Goal: Task Accomplishment & Management: Manage account settings

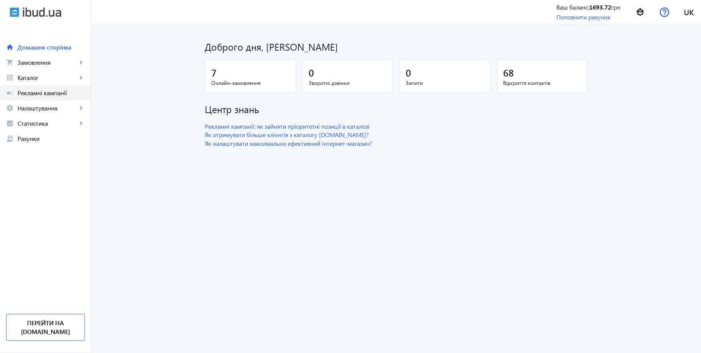
click at [32, 88] on link "campaign Рекламні кампанії" at bounding box center [45, 92] width 91 height 15
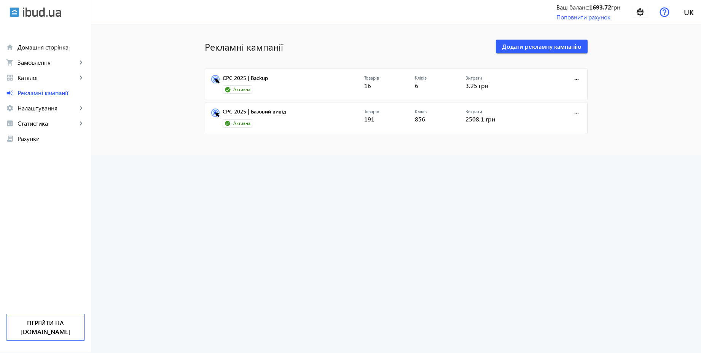
click at [270, 115] on link "CPC 2025 | Базовий вивід" at bounding box center [294, 113] width 142 height 11
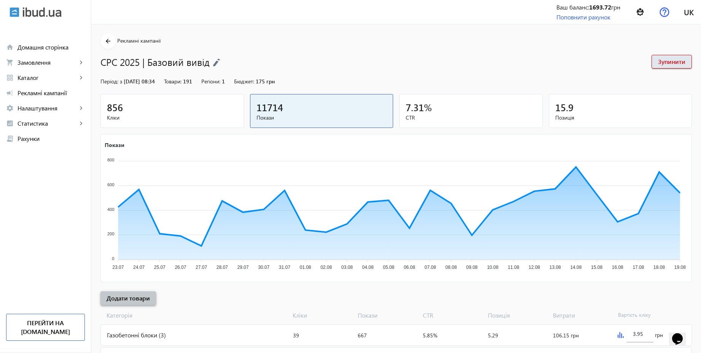
click at [144, 298] on span "Додати товари" at bounding box center [128, 298] width 43 height 8
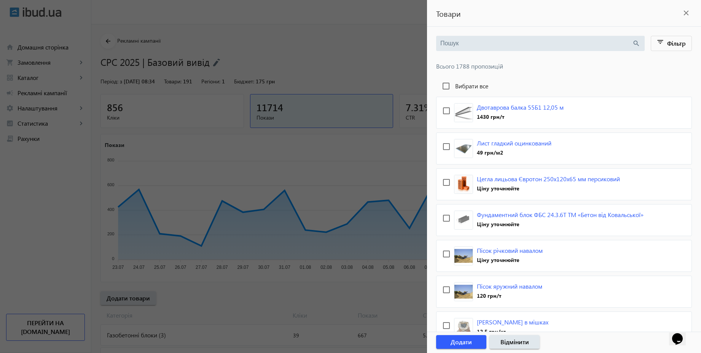
click at [478, 45] on input "search" at bounding box center [536, 43] width 192 height 8
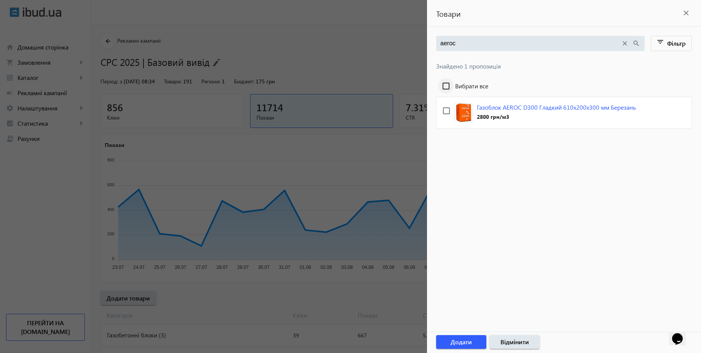
type input "aeroc"
click at [443, 87] on input "Вибрати все" at bounding box center [445, 85] width 15 height 15
checkbox input "true"
click at [464, 342] on span "Додати" at bounding box center [460, 341] width 21 height 8
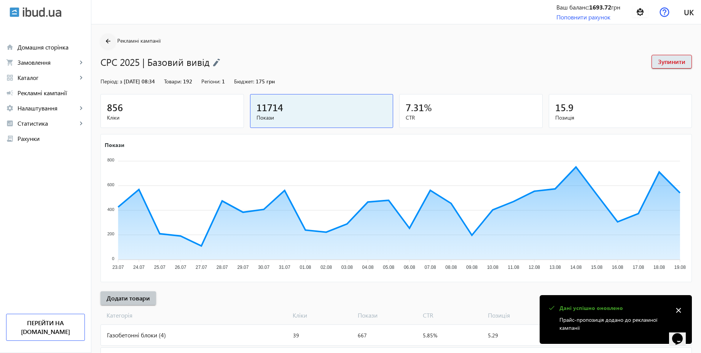
click at [103, 40] on mat-icon "arrow_back" at bounding box center [108, 42] width 10 height 10
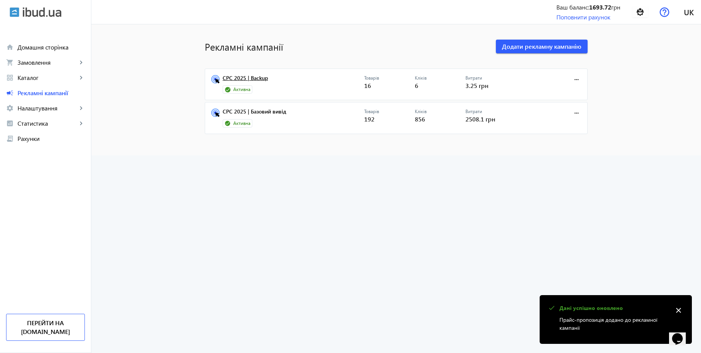
click at [254, 78] on link "CPC 2025 | Backup" at bounding box center [294, 80] width 142 height 11
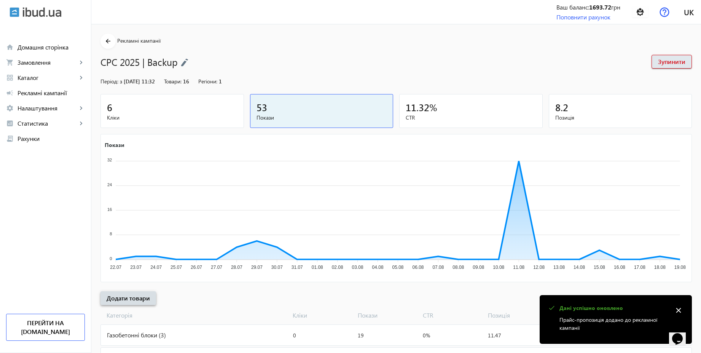
click at [125, 297] on span "Додати товари" at bounding box center [128, 298] width 43 height 8
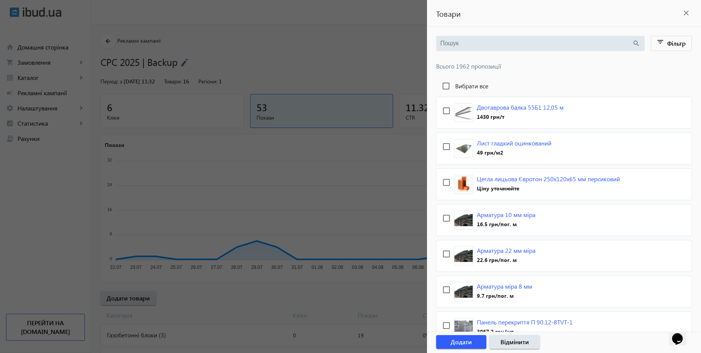
click at [482, 44] on input "search" at bounding box center [536, 43] width 192 height 8
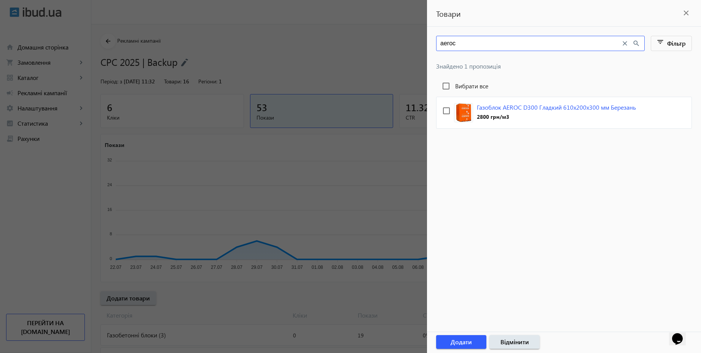
type input "aeroc"
click at [470, 87] on label "Вибрати все" at bounding box center [471, 86] width 35 height 6
click at [454, 87] on input "Вибрати все" at bounding box center [445, 85] width 15 height 15
checkbox input "true"
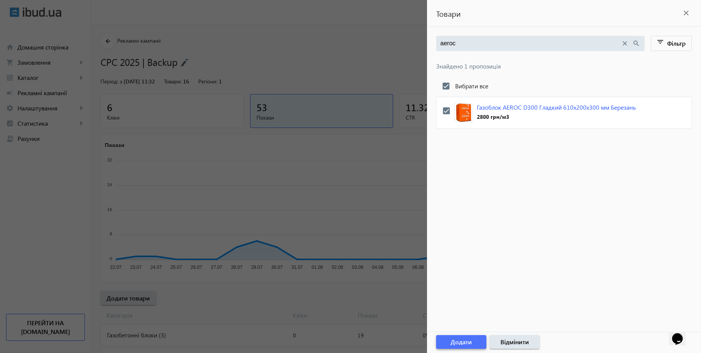
click at [474, 342] on span "button" at bounding box center [461, 342] width 50 height 18
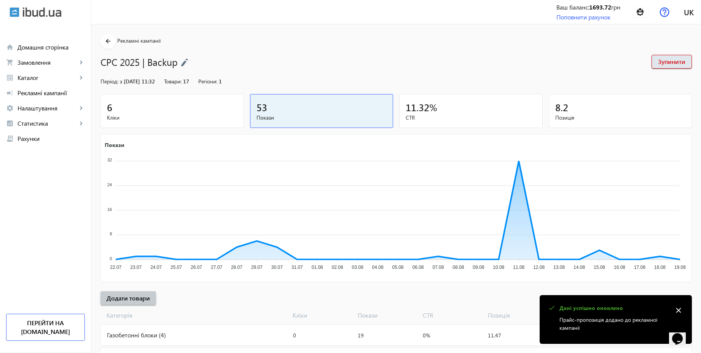
click at [241, 291] on div "arrow_back Рекламні кампанії CPC 2025 | Backup Зупинити Період: з [DATE] 11:32 …" at bounding box center [396, 247] width 610 height 428
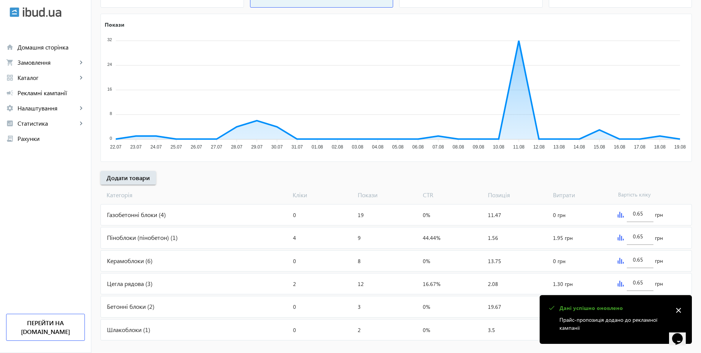
scroll to position [131, 0]
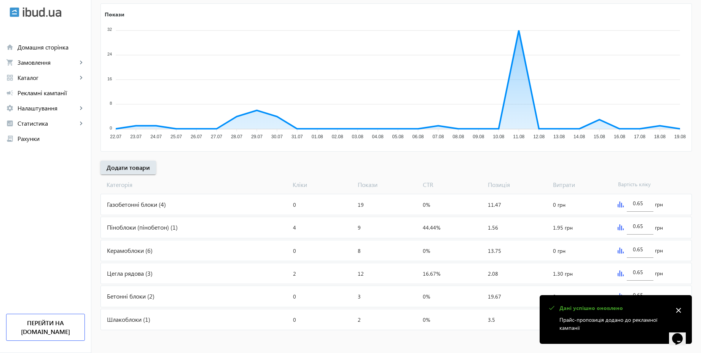
click at [182, 204] on div "Газобетонні блоки (4)" at bounding box center [195, 204] width 189 height 21
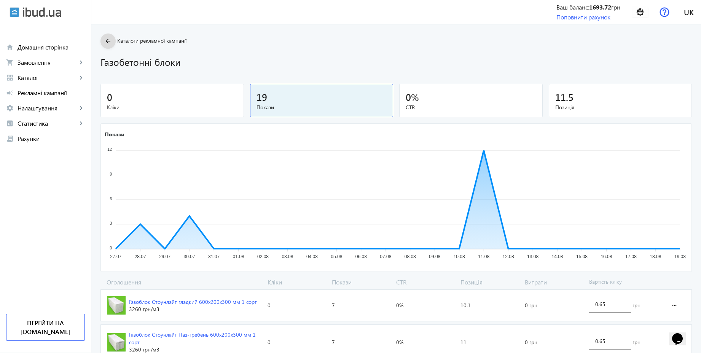
click at [103, 40] on mat-icon "arrow_back" at bounding box center [108, 42] width 10 height 10
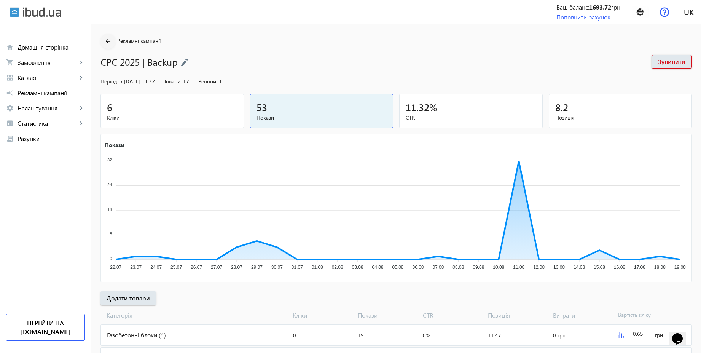
click at [103, 40] on mat-icon "arrow_back" at bounding box center [108, 42] width 10 height 10
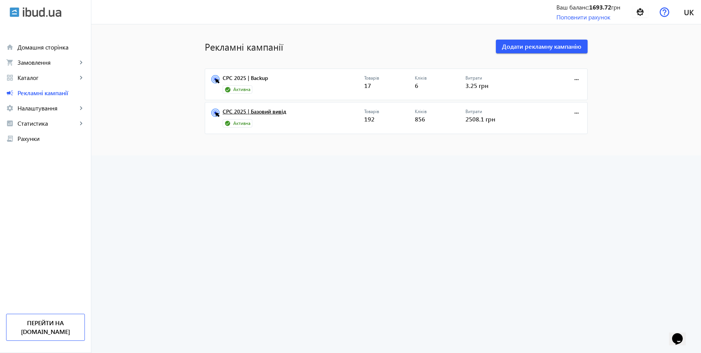
click at [272, 111] on link "CPC 2025 | Базовий вивід" at bounding box center [294, 113] width 142 height 11
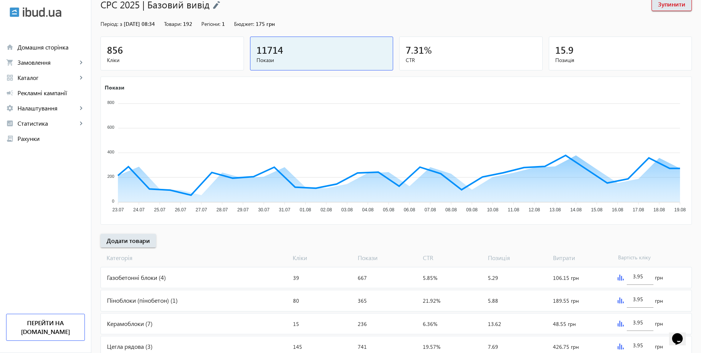
scroll to position [255, 0]
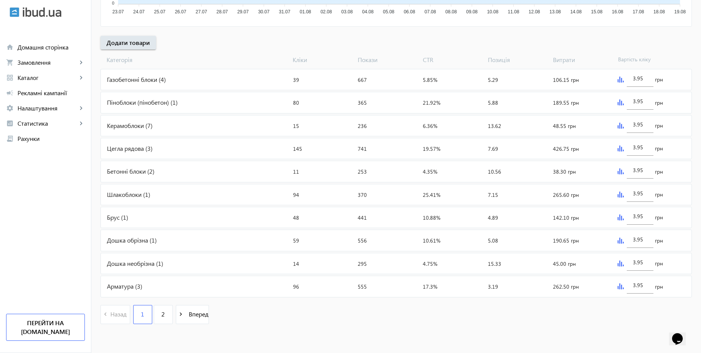
click at [168, 77] on div "Газобетонні блоки (4)" at bounding box center [195, 79] width 189 height 21
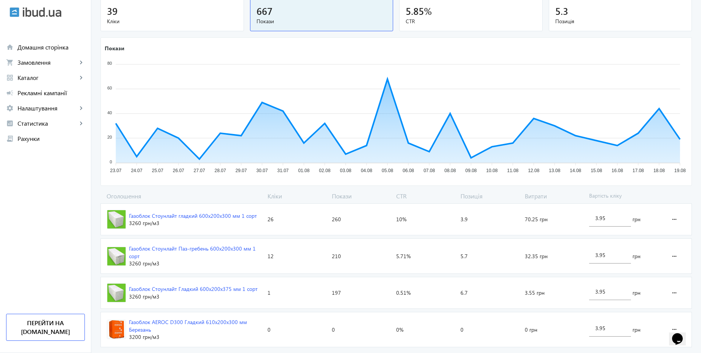
scroll to position [105, 0]
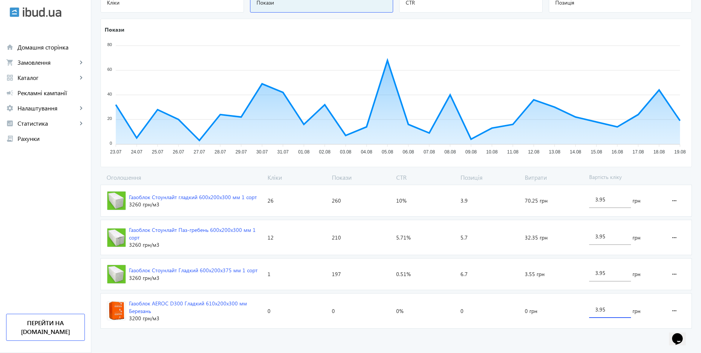
drag, startPoint x: 614, startPoint y: 311, endPoint x: 571, endPoint y: 302, distance: 43.5
click at [571, 302] on section "Газоблок AEROC D300 Гладкий 610х200х300 мм Березань 3200 грн /м3 Кліки: 0 Показ…" at bounding box center [395, 310] width 591 height 35
type input "4.55"
click at [475, 337] on advertising-catalog "arrow_back Каталоги рекламної кампанії Газобетонні блоки 39 Кліки 667 Покази 5.…" at bounding box center [396, 136] width 610 height 433
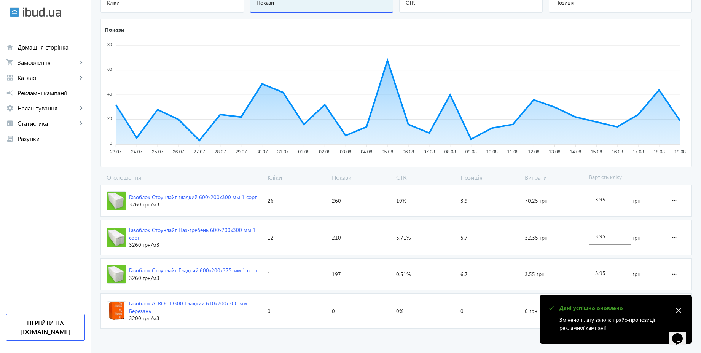
click at [678, 310] on mat-icon "close" at bounding box center [678, 309] width 11 height 11
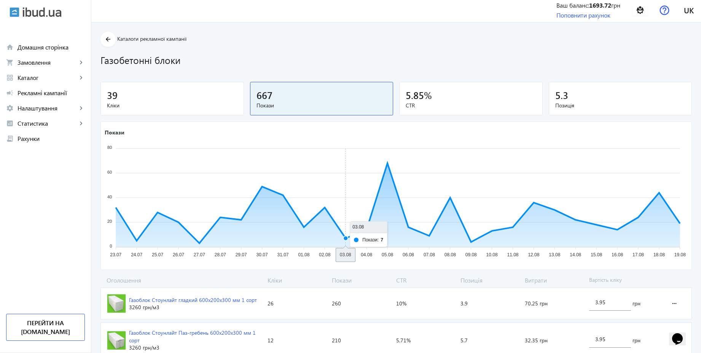
scroll to position [0, 0]
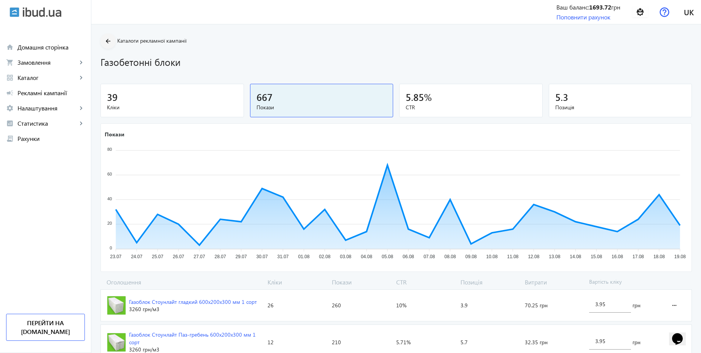
click at [106, 42] on mat-icon "arrow_back" at bounding box center [108, 42] width 10 height 10
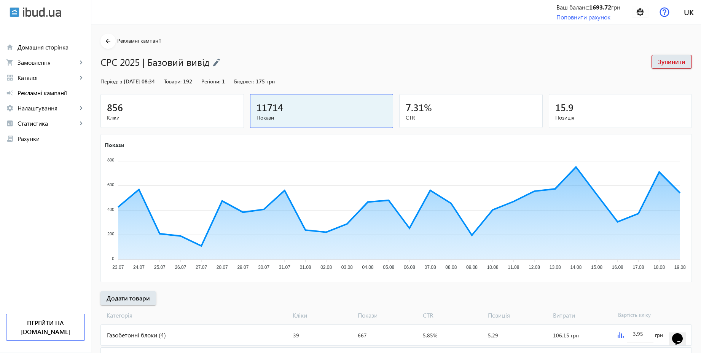
click at [215, 62] on img at bounding box center [217, 62] width 8 height 8
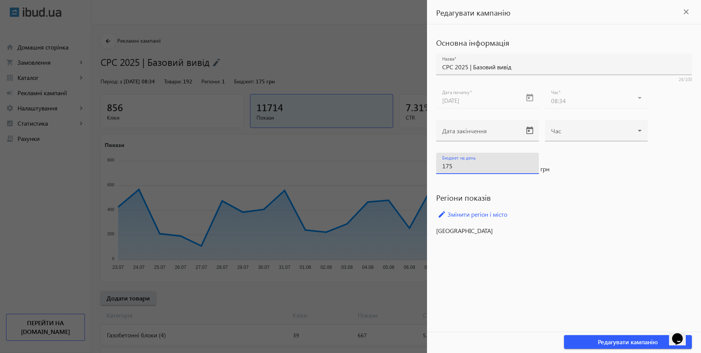
drag, startPoint x: 471, startPoint y: 166, endPoint x: 398, endPoint y: 150, distance: 74.8
click at [398, 150] on mat-sidenav-container "arrow_back Рекламні кампанії CPC 2025 | Базовий вивід Зупинити Період: з [DATE]…" at bounding box center [396, 316] width 610 height 584
type input "200"
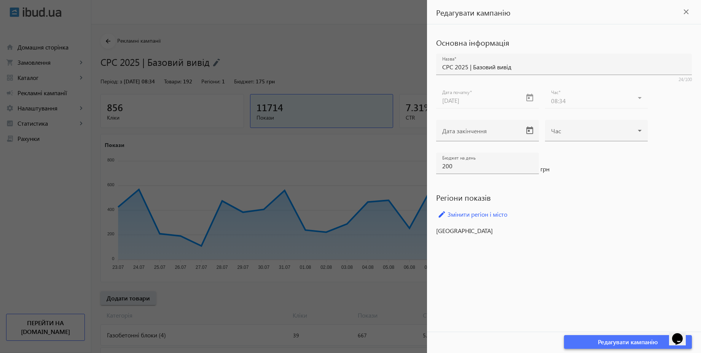
click at [578, 344] on span "button" at bounding box center [628, 342] width 128 height 18
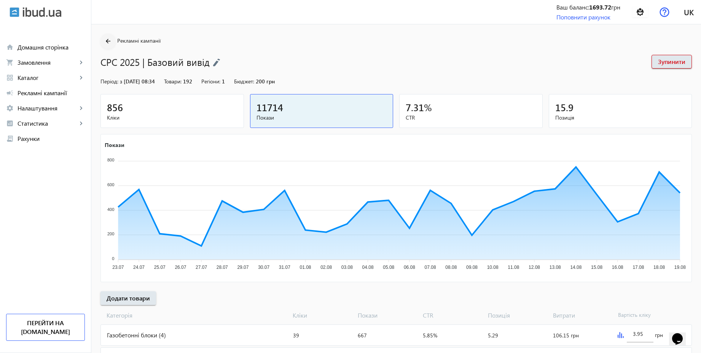
click at [108, 42] on mat-icon "arrow_back" at bounding box center [108, 42] width 10 height 10
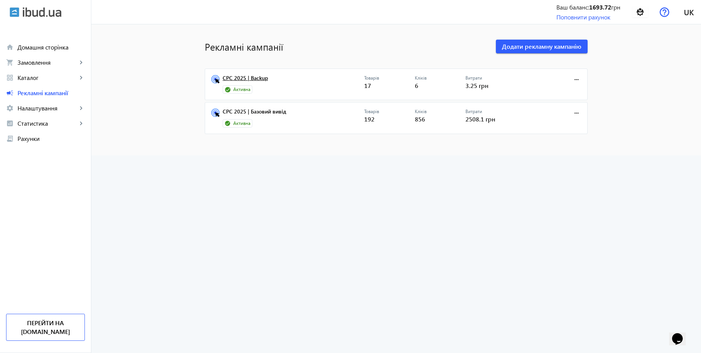
click at [263, 80] on link "CPC 2025 | Backup" at bounding box center [294, 80] width 142 height 11
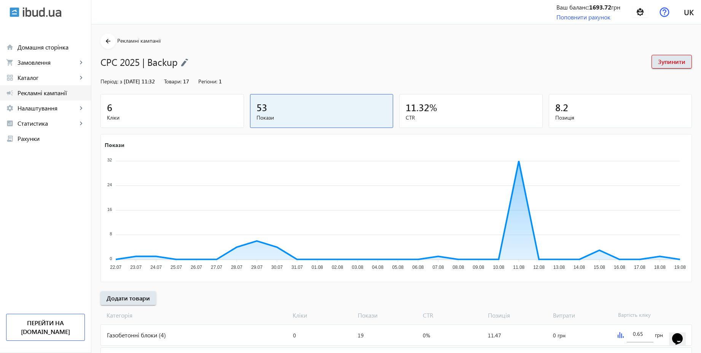
click at [61, 95] on span "Рекламні кампанії" at bounding box center [51, 93] width 67 height 8
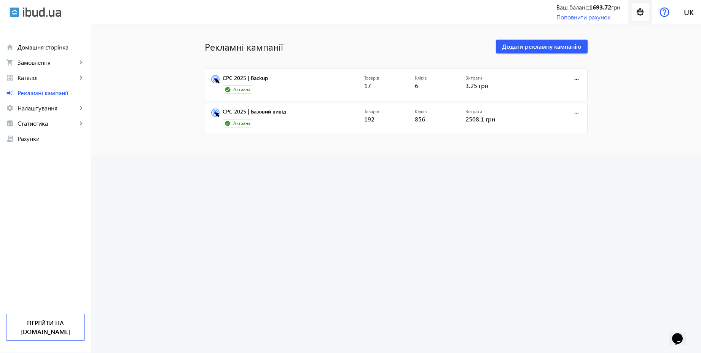
click at [634, 14] on img at bounding box center [640, 11] width 17 height 17
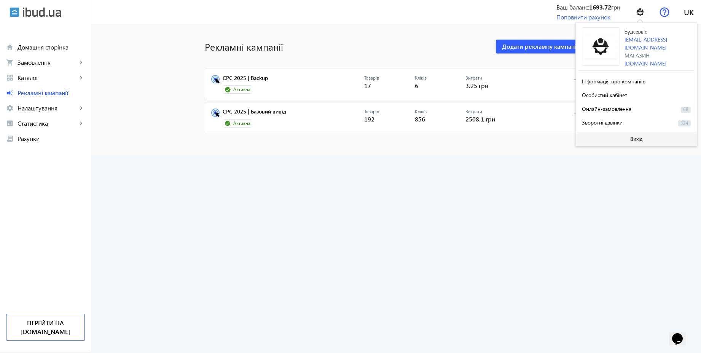
click at [630, 137] on span "Вихід" at bounding box center [636, 139] width 13 height 6
